Goal: Book appointment/travel/reservation

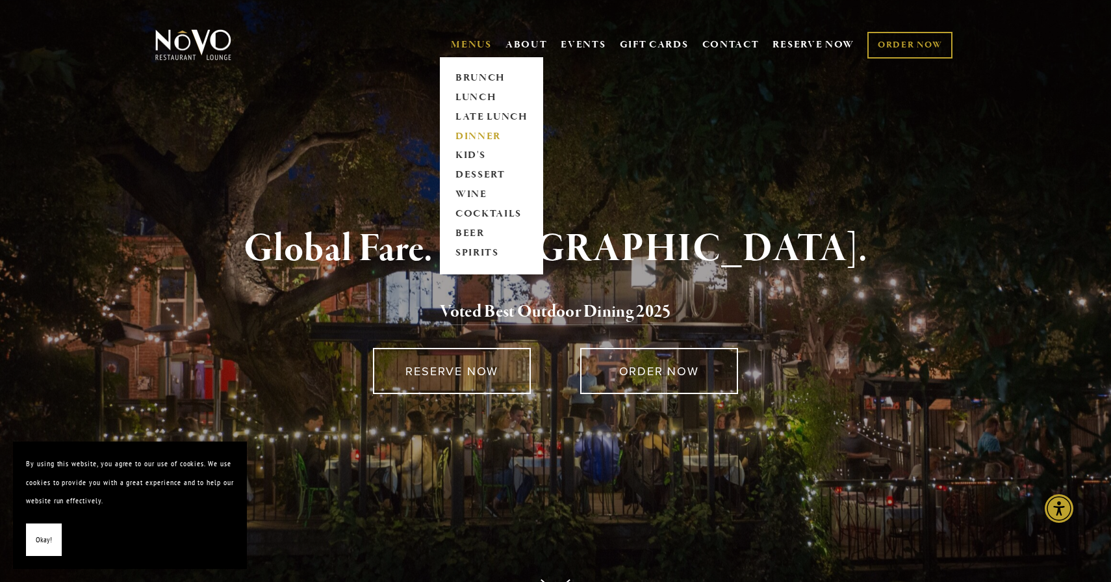
click at [474, 138] on link "DINNER" at bounding box center [491, 136] width 81 height 19
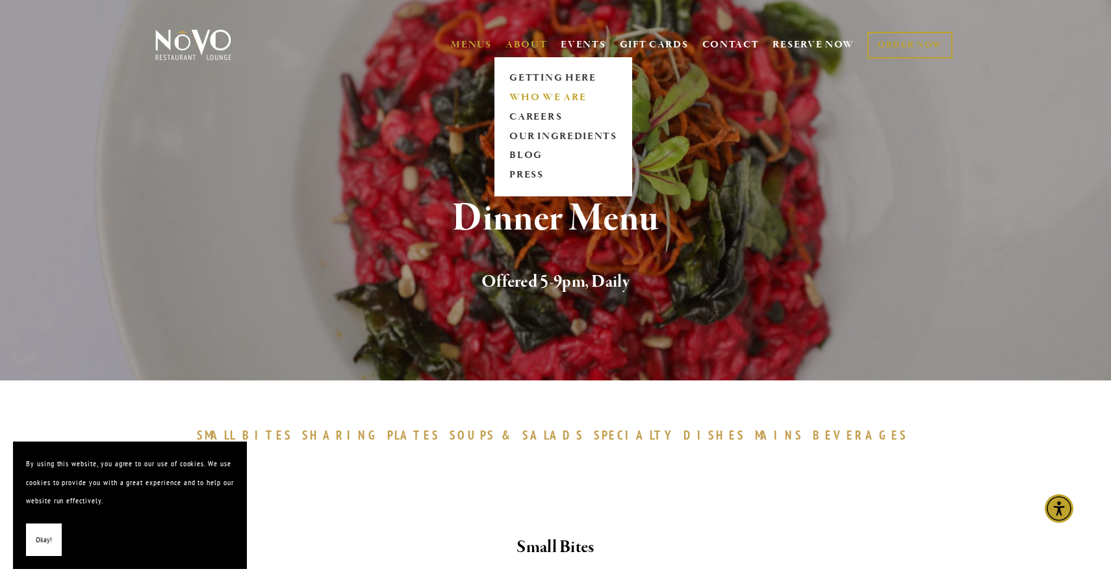
click at [521, 92] on link "WHO WE ARE" at bounding box center [564, 97] width 116 height 19
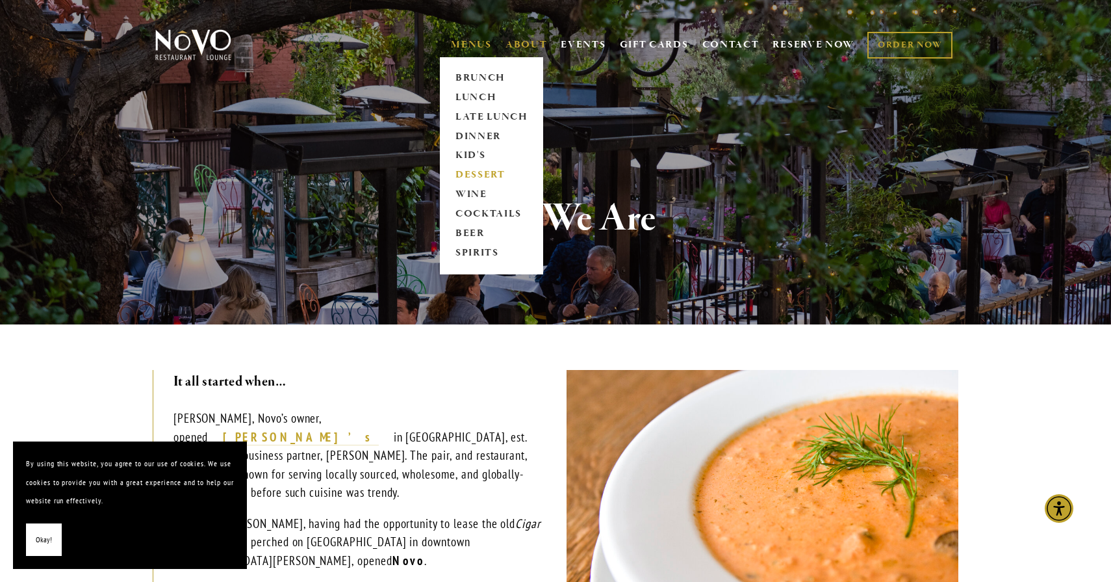
click at [478, 177] on link "DESSERT" at bounding box center [491, 175] width 81 height 19
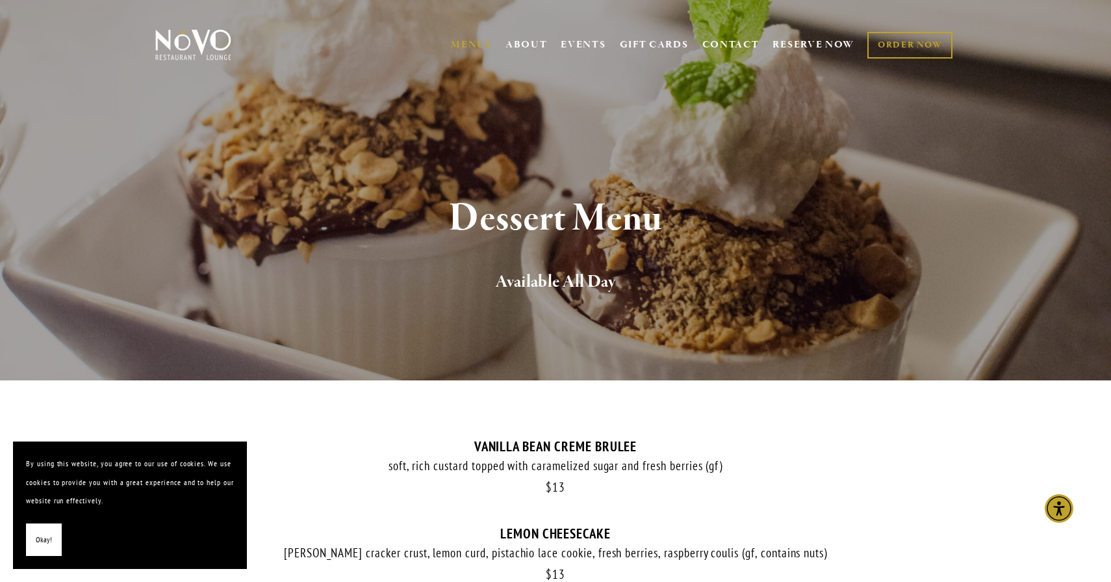
click at [185, 50] on img at bounding box center [193, 45] width 81 height 32
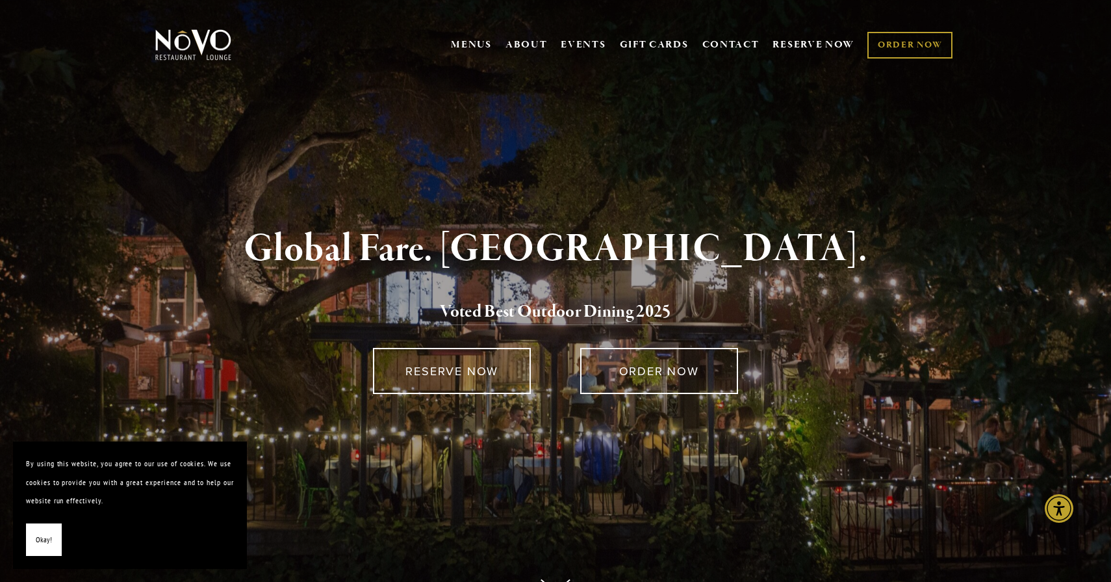
drag, startPoint x: 514, startPoint y: 77, endPoint x: 482, endPoint y: 67, distance: 34.1
click at [484, 69] on div "MENUS BRUNCH LUNCH LATE LUNCH DINNER KID'S DESSERT WINE COCKTAILS BEER SPIRITS …" at bounding box center [556, 46] width 936 height 67
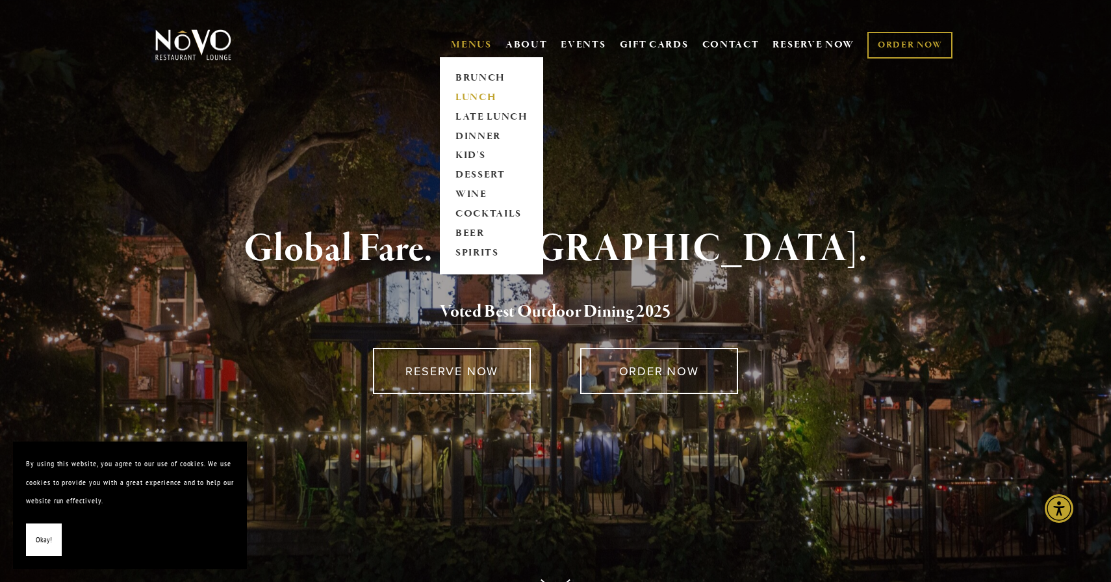
click at [474, 98] on link "LUNCH" at bounding box center [491, 97] width 81 height 19
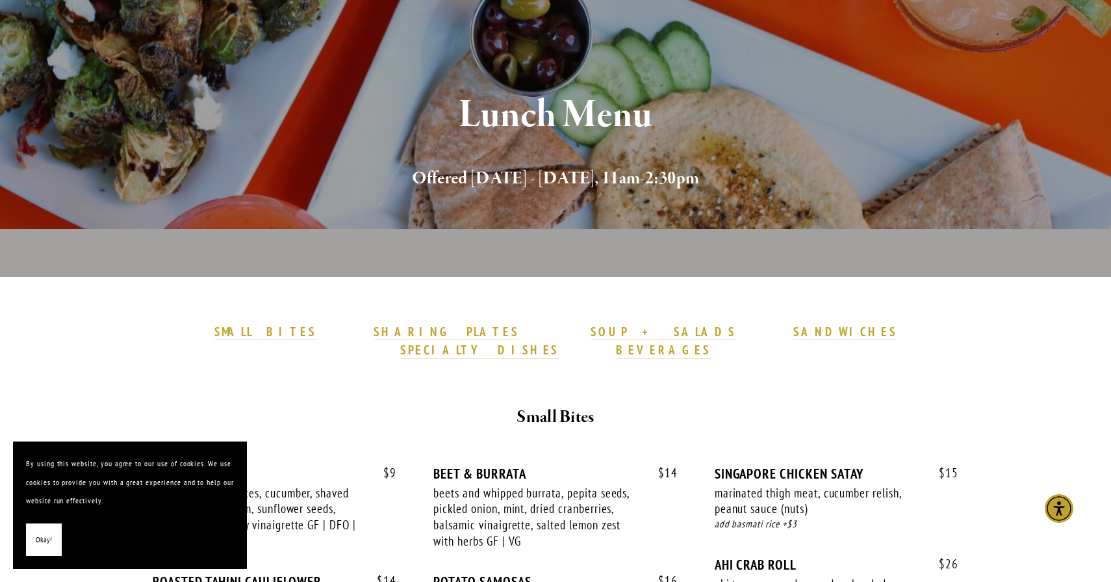
scroll to position [14, 0]
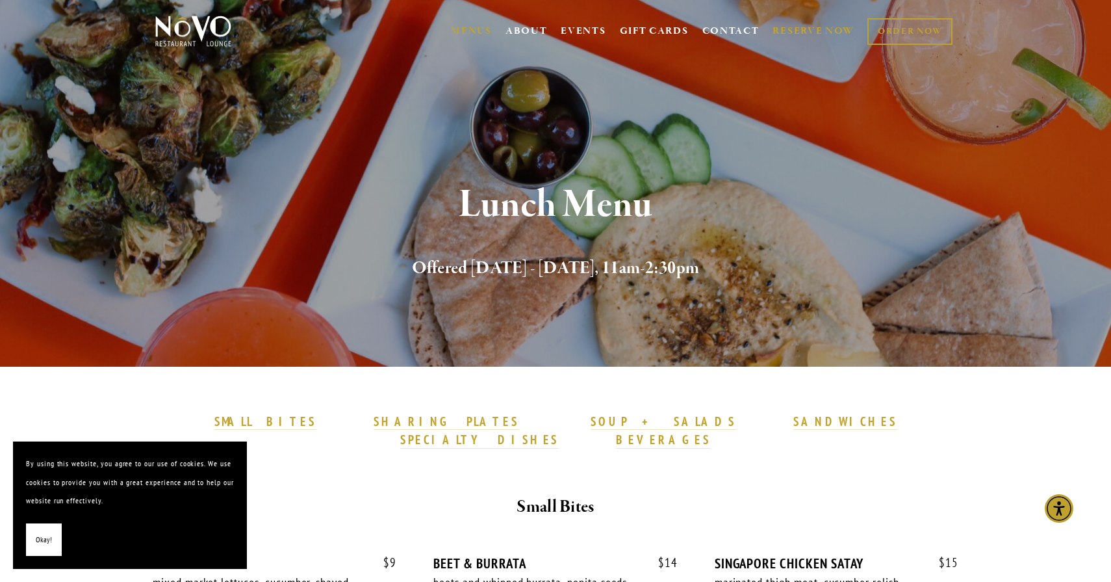
click at [816, 31] on link "RESERVE NOW" at bounding box center [814, 31] width 82 height 25
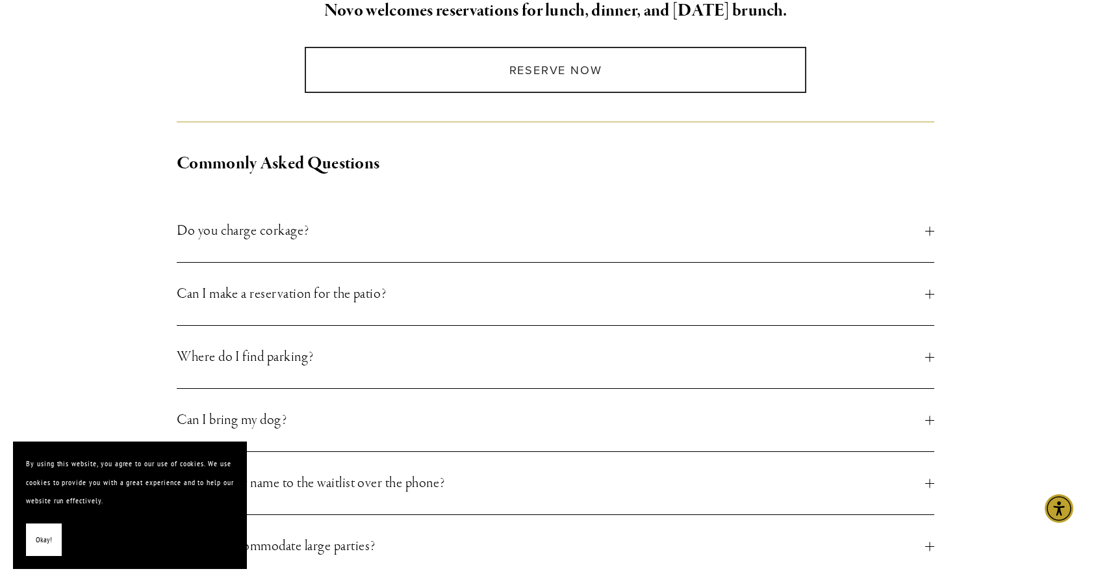
scroll to position [377, 0]
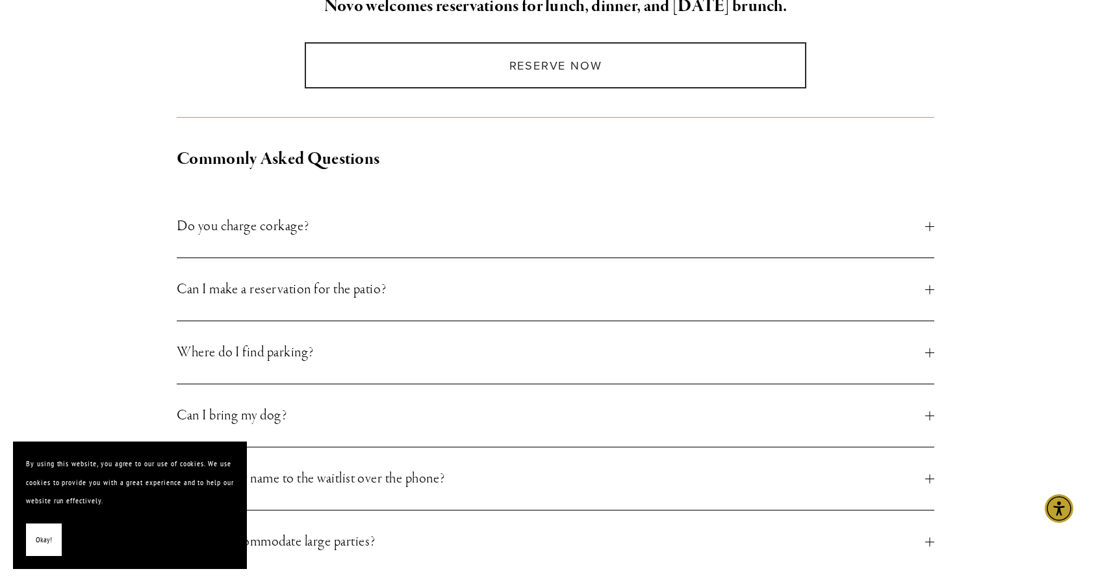
click at [582, 285] on span "Can I make a reservation for the patio?" at bounding box center [551, 289] width 749 height 23
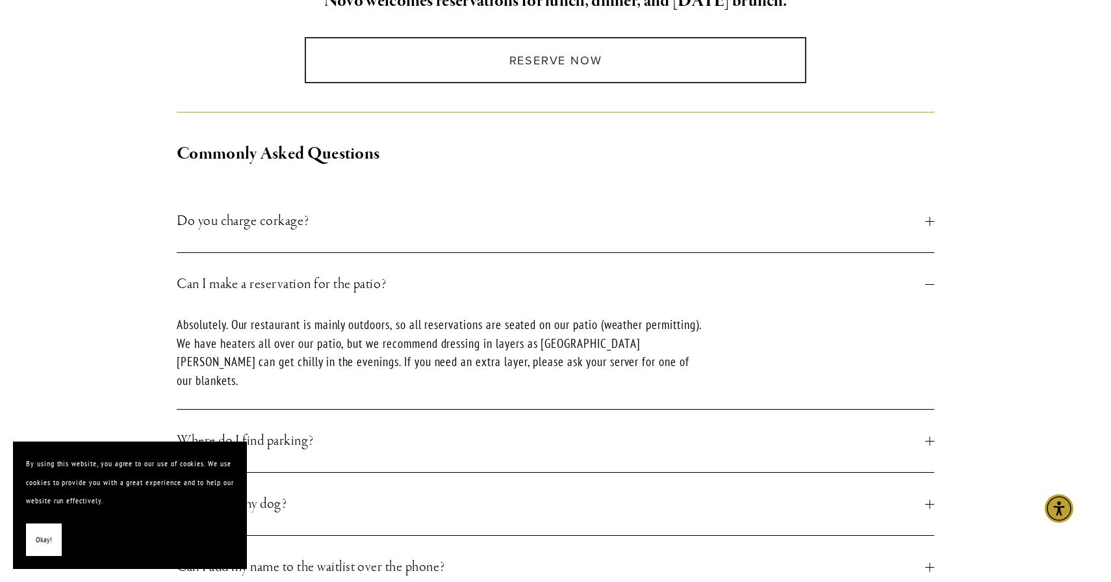
scroll to position [384, 0]
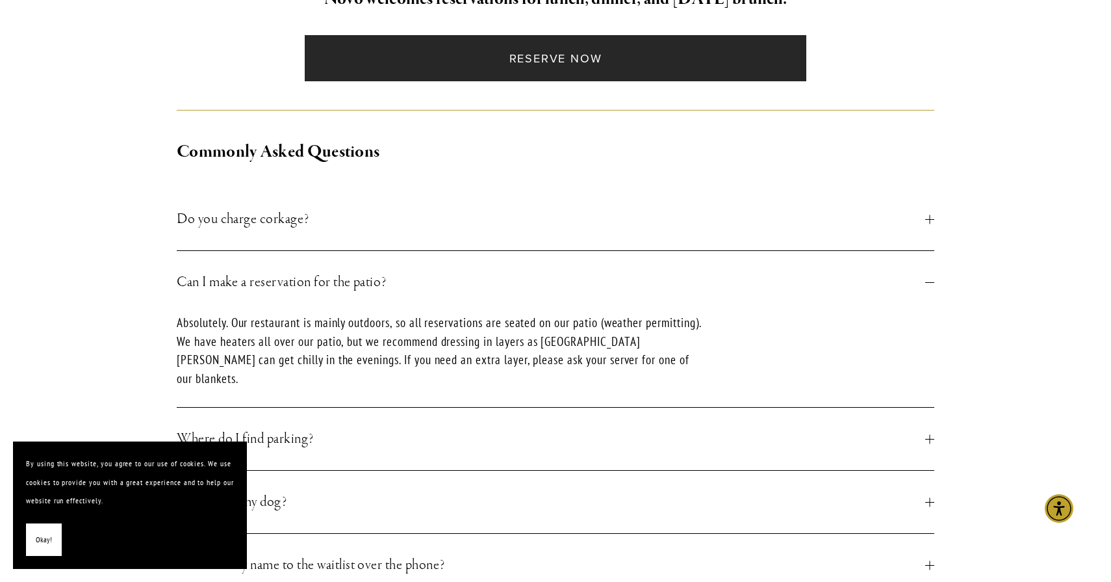
click at [597, 70] on link "Reserve Now" at bounding box center [555, 58] width 501 height 46
